Goal: Task Accomplishment & Management: Manage account settings

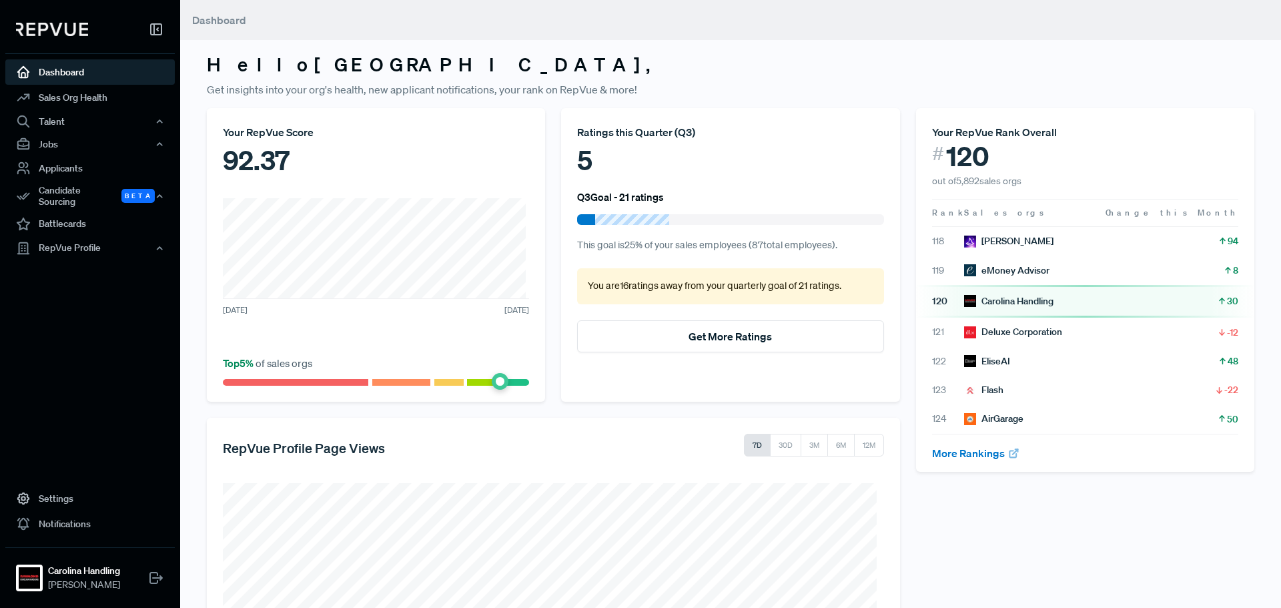
drag, startPoint x: 1236, startPoint y: 0, endPoint x: 932, endPoint y: 34, distance: 305.6
click at [932, 34] on header "Dashboard" at bounding box center [730, 20] width 1101 height 40
click at [78, 163] on link "Applicants" at bounding box center [90, 167] width 170 height 25
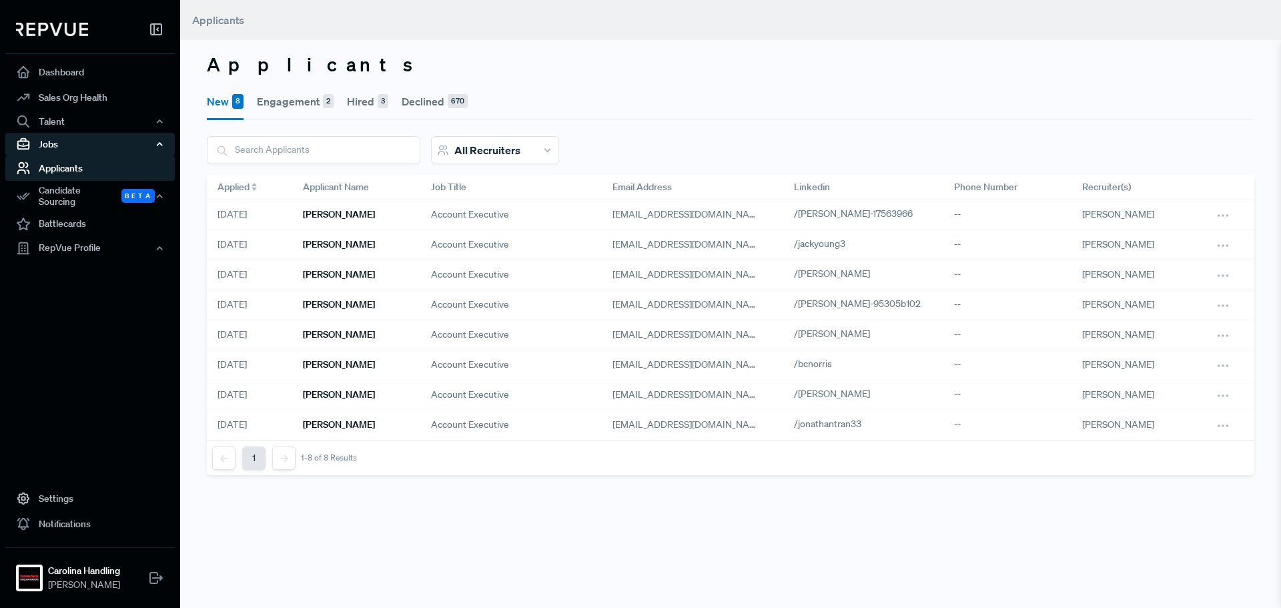
click at [80, 151] on div "Jobs" at bounding box center [90, 144] width 170 height 23
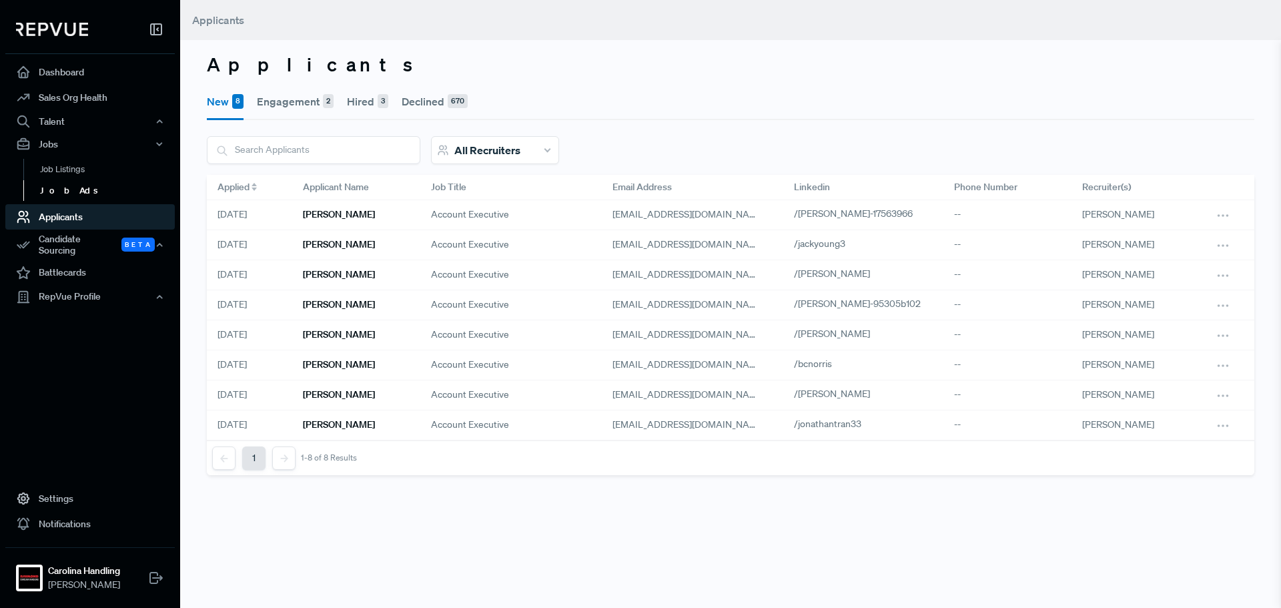
click at [77, 188] on link "Job Ads" at bounding box center [108, 190] width 170 height 21
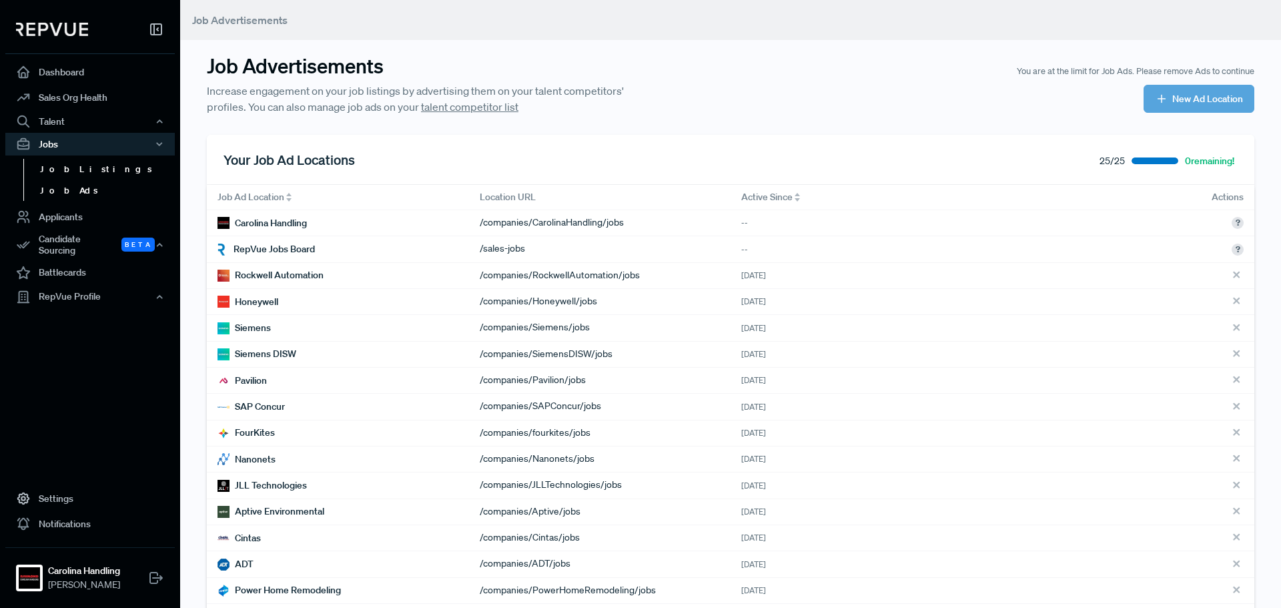
click at [77, 174] on link "Job Listings" at bounding box center [108, 169] width 170 height 21
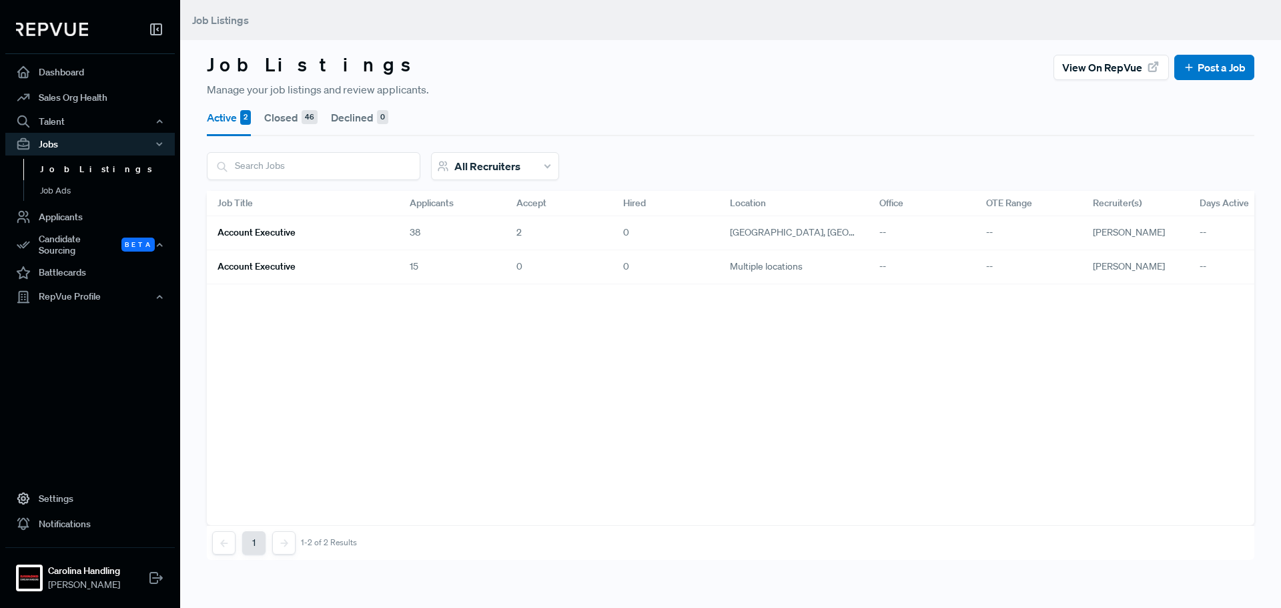
click at [274, 229] on h6 "Account Executive" at bounding box center [257, 232] width 78 height 11
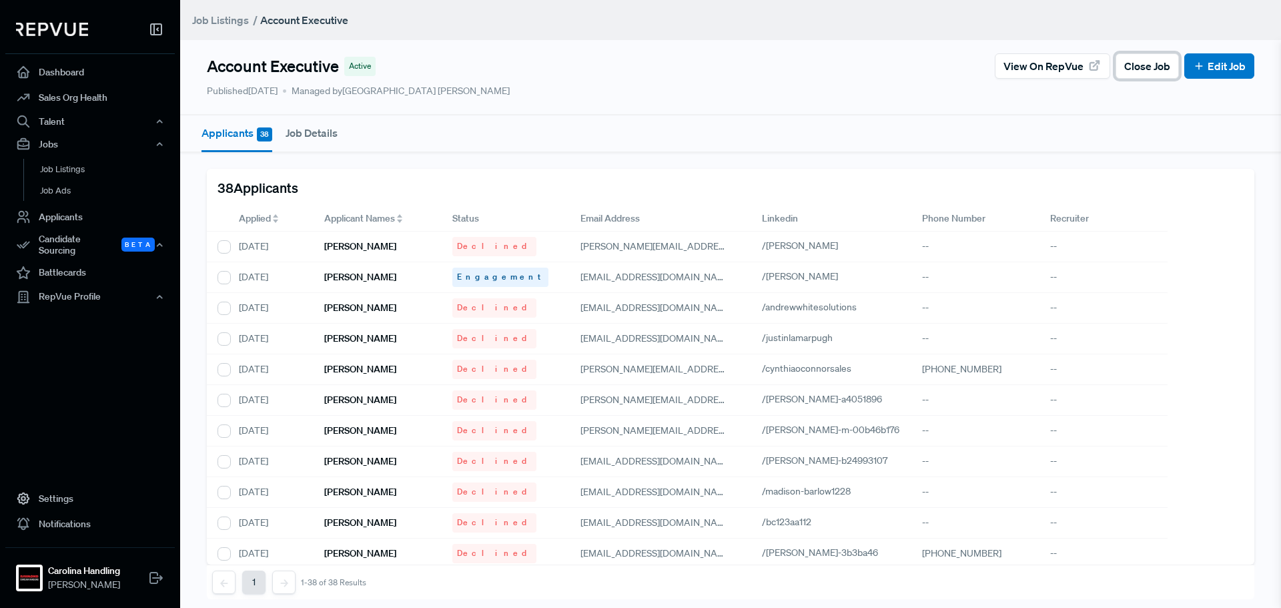
click at [1135, 73] on span "Close Job" at bounding box center [1148, 66] width 46 height 16
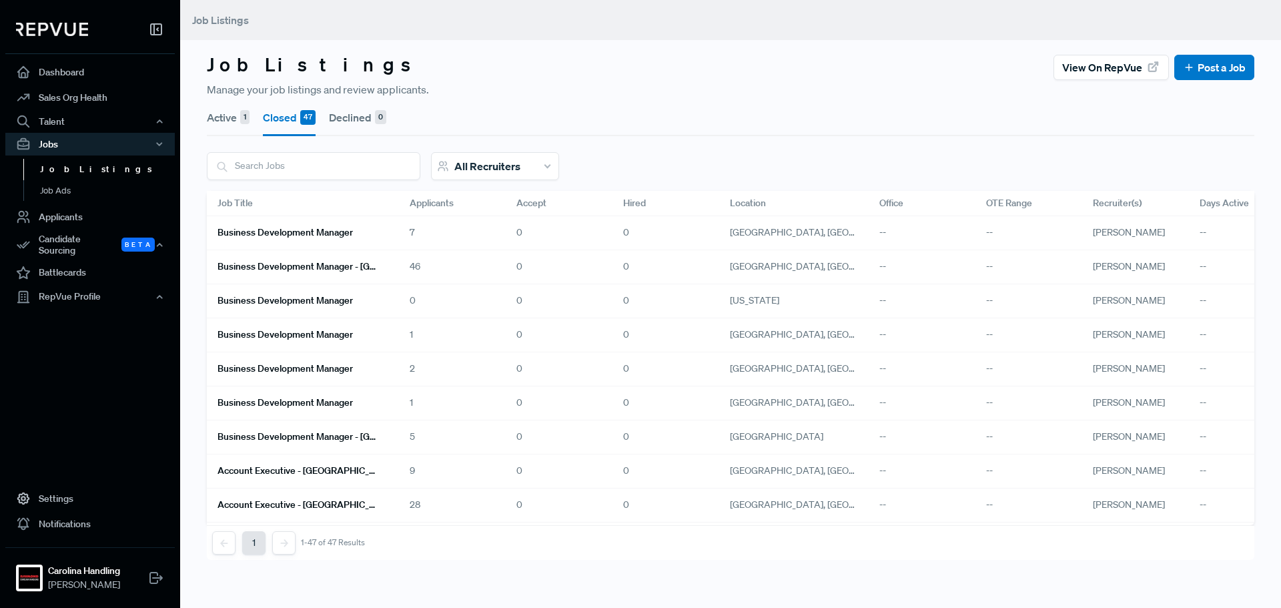
click at [227, 117] on button "Active 1" at bounding box center [228, 117] width 43 height 37
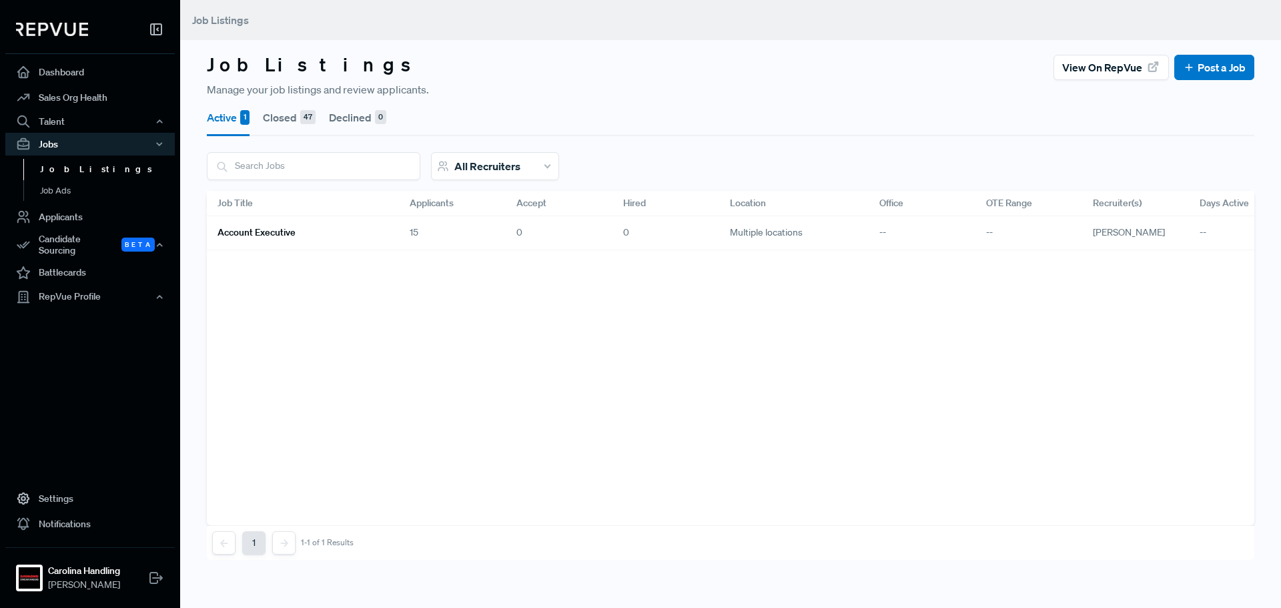
click at [264, 230] on h6 "Account Executive" at bounding box center [257, 232] width 78 height 11
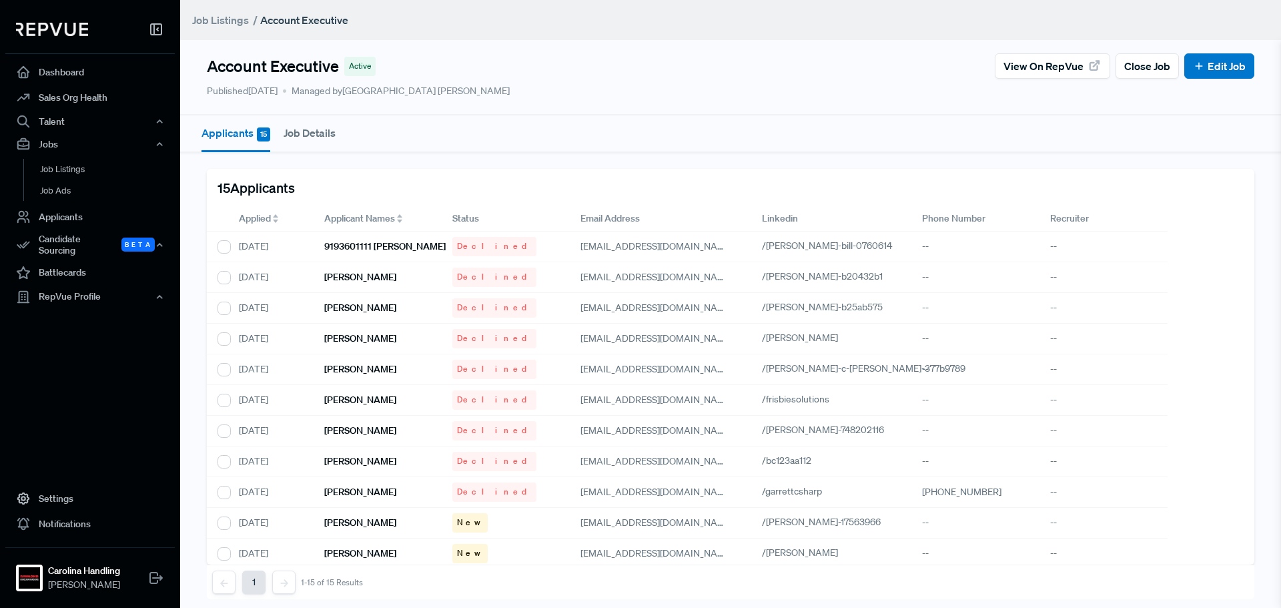
click at [324, 136] on button "Job Details" at bounding box center [310, 132] width 52 height 35
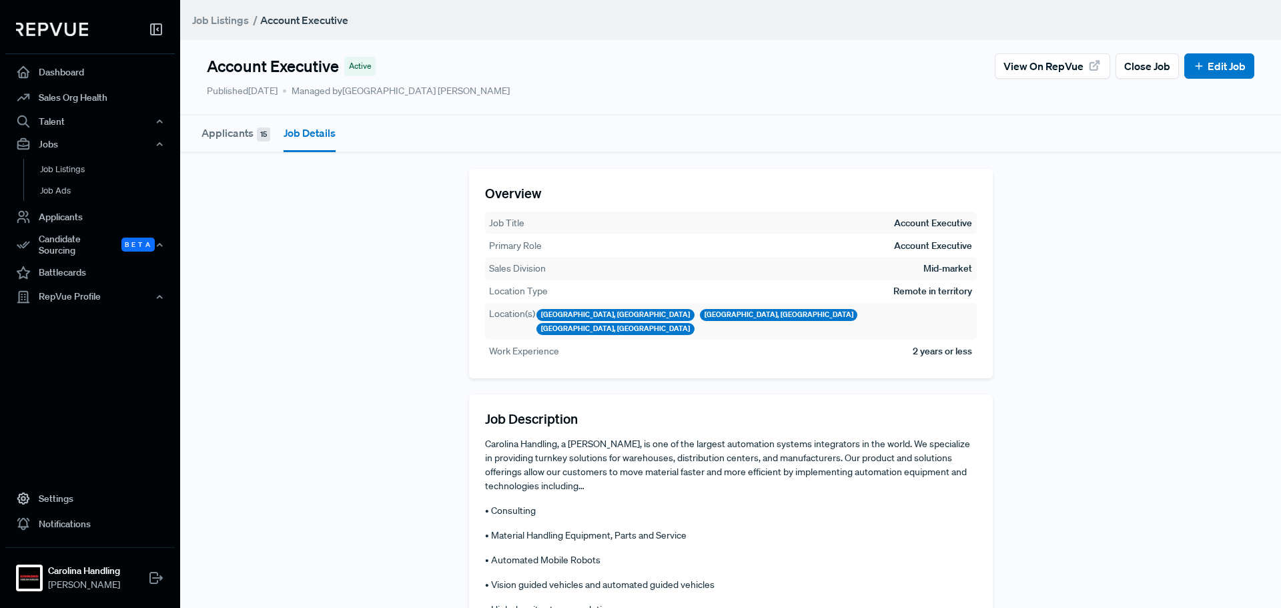
click at [230, 137] on button "Applicants 15" at bounding box center [236, 132] width 69 height 35
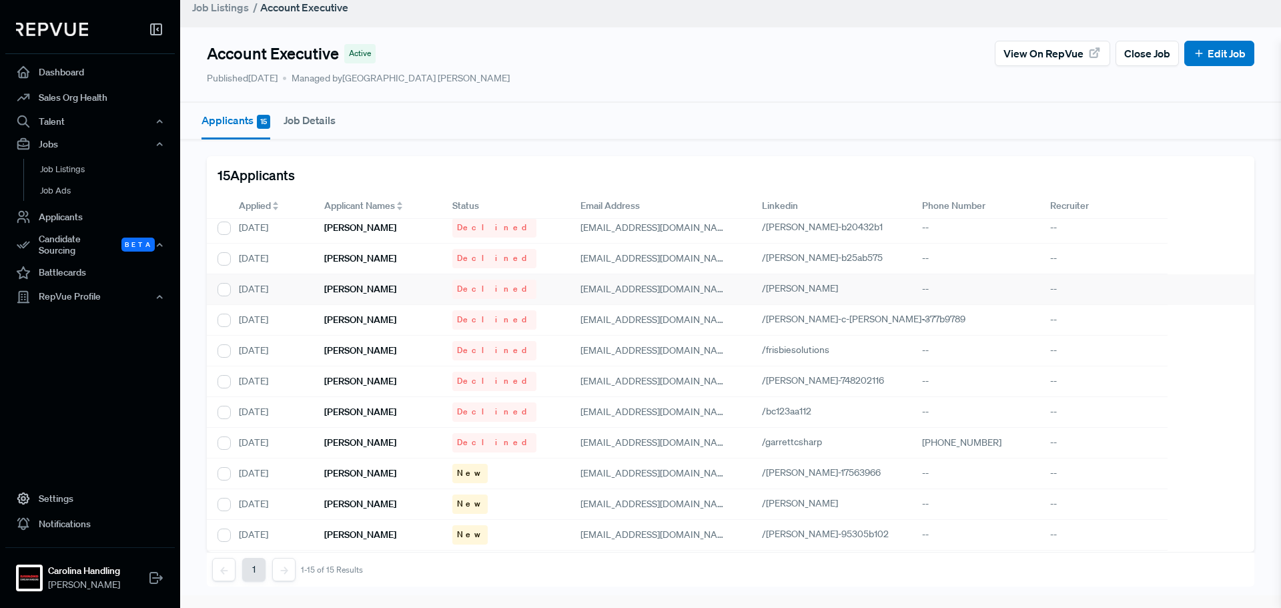
scroll to position [127, 0]
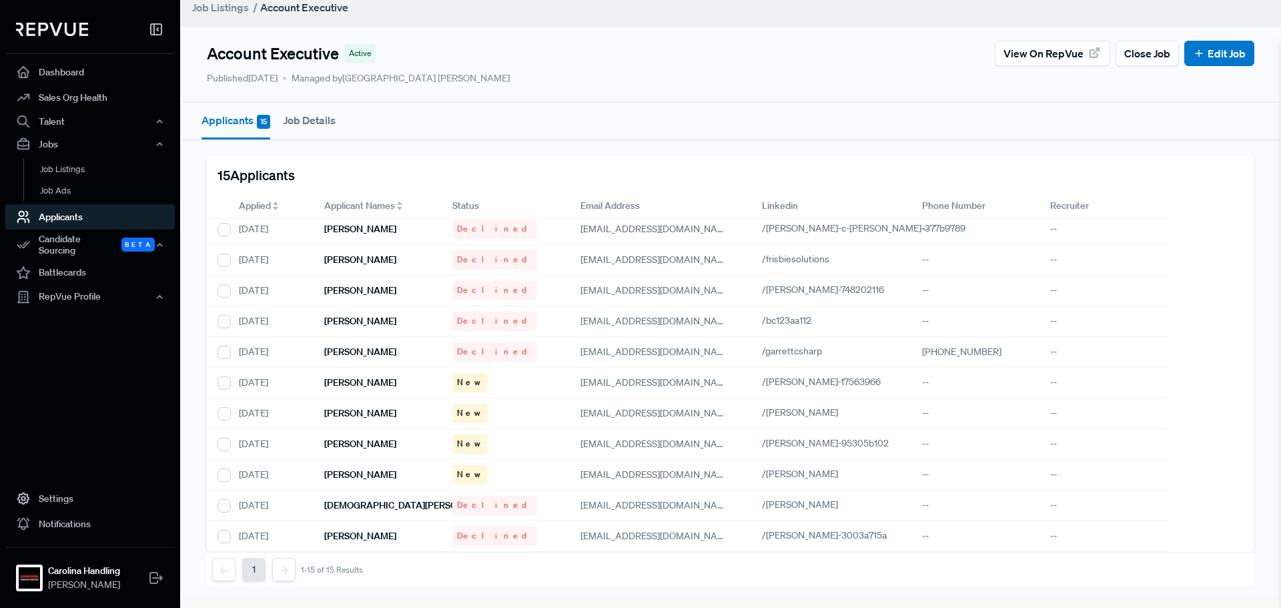
click at [66, 217] on link "Applicants" at bounding box center [90, 216] width 170 height 25
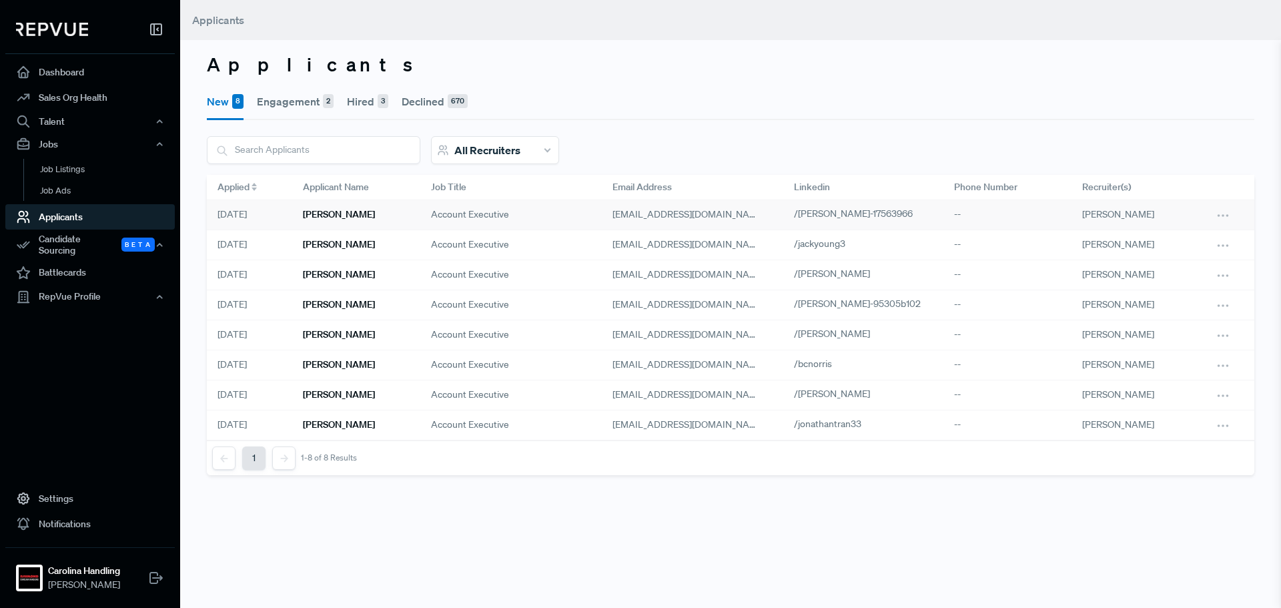
click at [355, 218] on div "[PERSON_NAME]" at bounding box center [356, 215] width 128 height 30
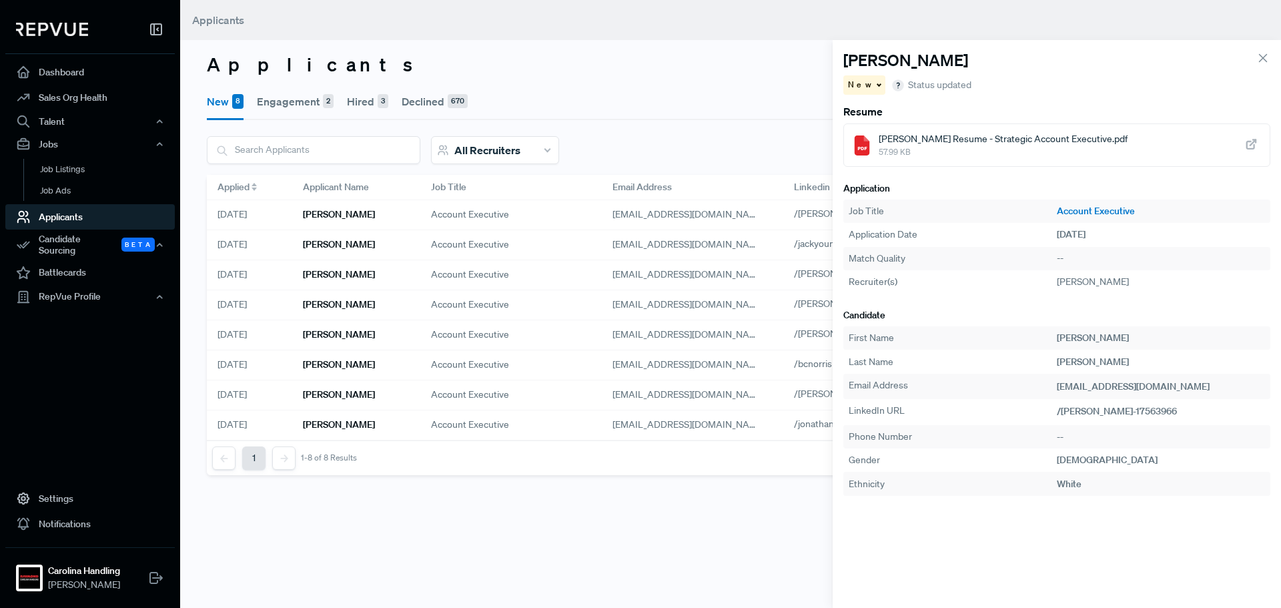
click at [969, 158] on span "57.99 KB" at bounding box center [1003, 152] width 249 height 12
click at [856, 82] on span "New" at bounding box center [861, 85] width 26 height 12
click at [860, 124] on div "Declined" at bounding box center [908, 130] width 128 height 23
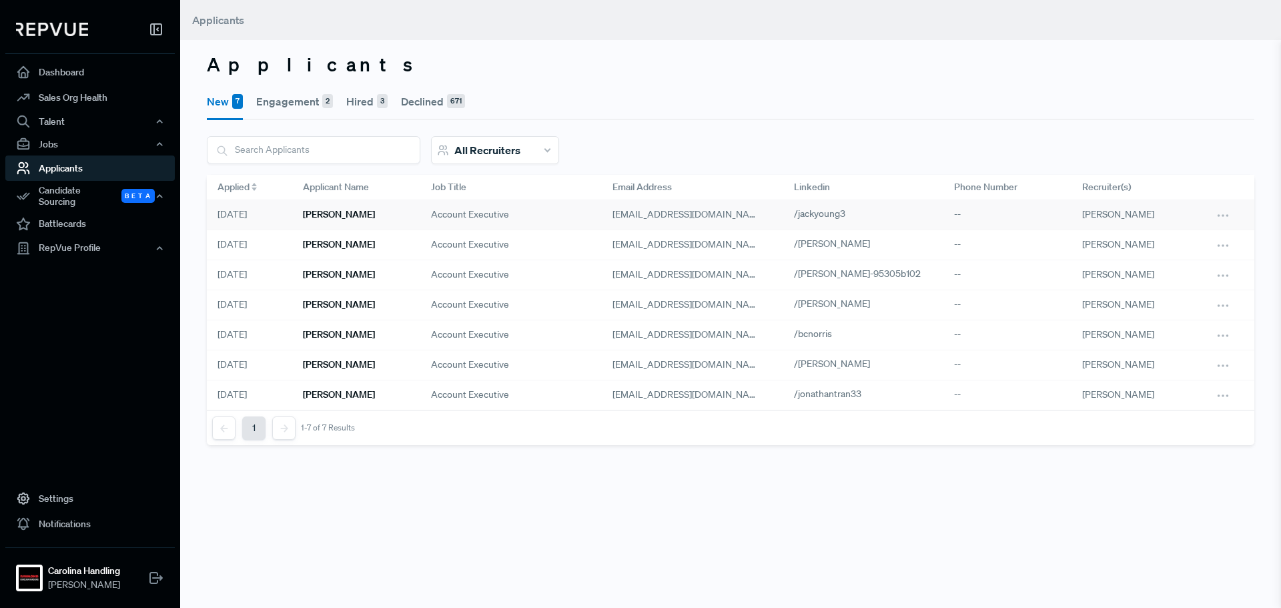
click at [320, 220] on div "[PERSON_NAME]" at bounding box center [356, 215] width 128 height 30
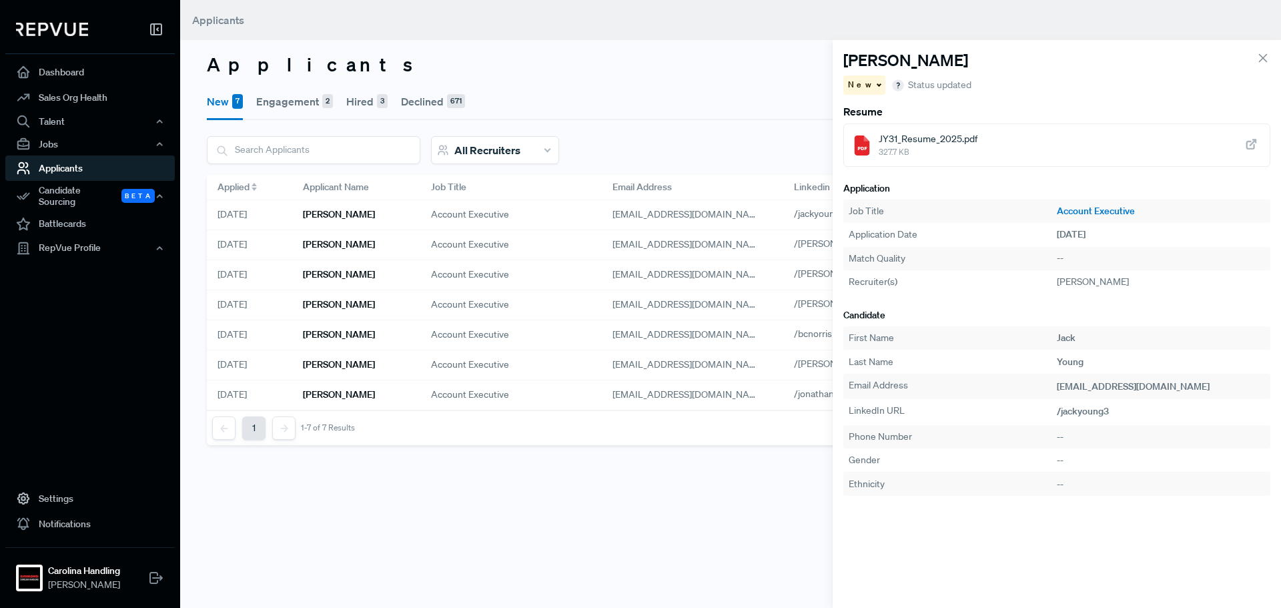
click at [901, 147] on span "327.7 KB" at bounding box center [928, 152] width 99 height 12
click at [872, 86] on div "New" at bounding box center [865, 84] width 42 height 19
click at [872, 125] on span "Declined" at bounding box center [872, 131] width 37 height 12
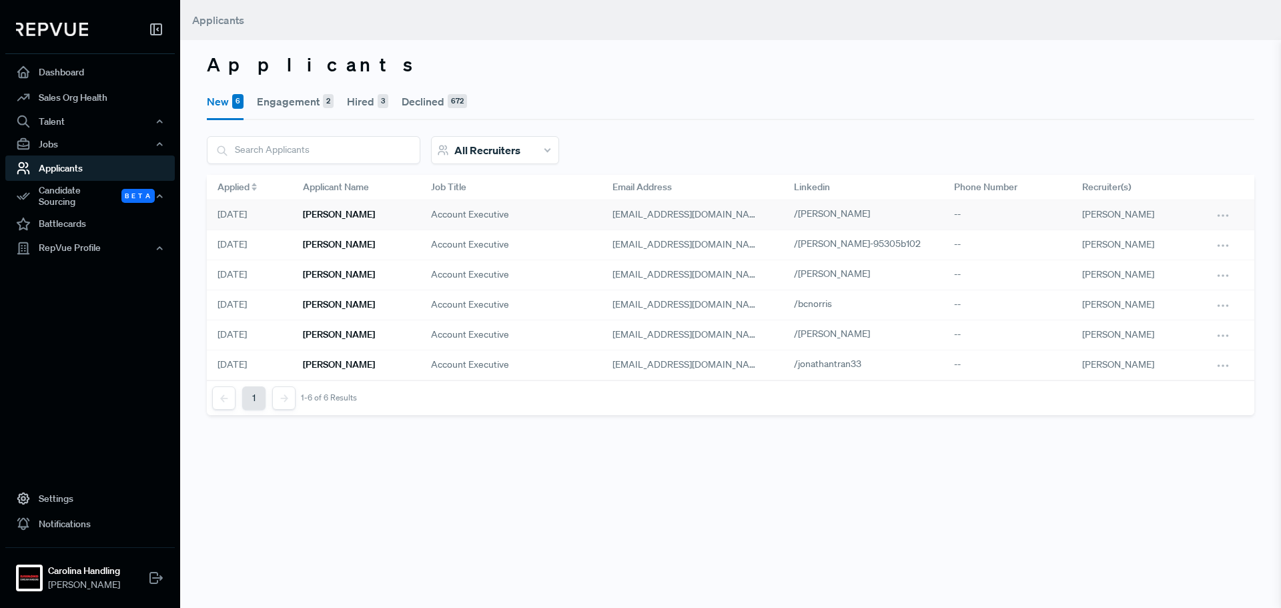
click at [326, 211] on h6 "[PERSON_NAME]" at bounding box center [339, 214] width 72 height 11
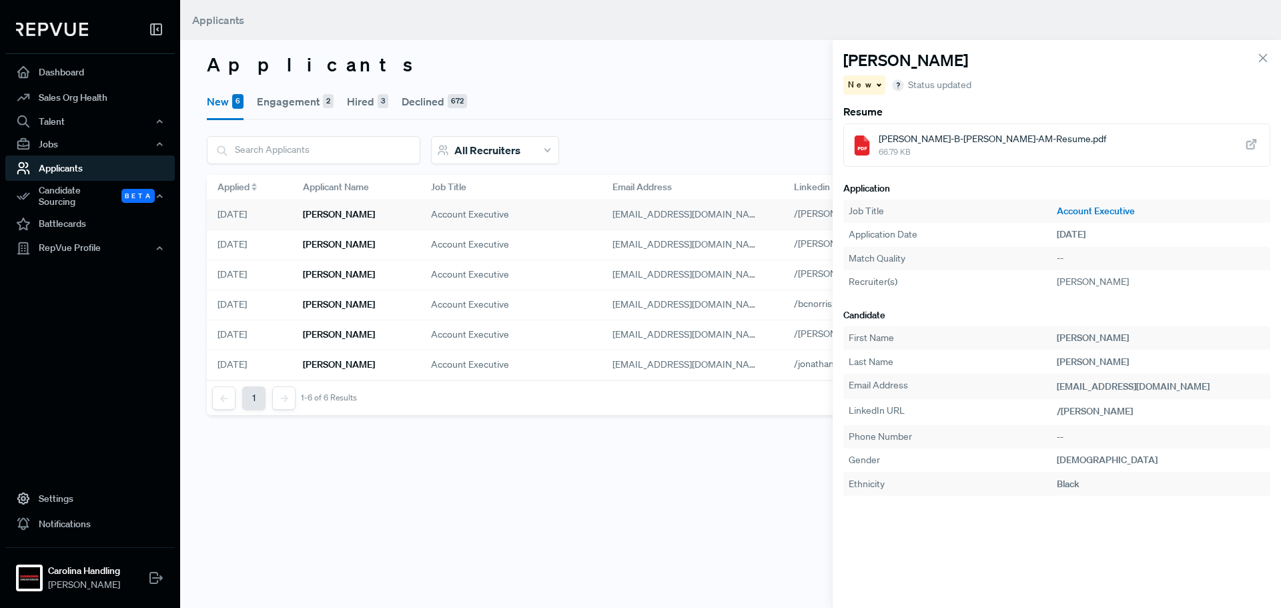
click at [875, 137] on div "Kyle-B-Nelson-AM-Resume.pdf 66.79 KB" at bounding box center [1057, 144] width 427 height 43
click at [864, 91] on div "New" at bounding box center [865, 84] width 42 height 19
click at [867, 135] on span "Declined" at bounding box center [872, 131] width 37 height 12
